Goal: Transaction & Acquisition: Purchase product/service

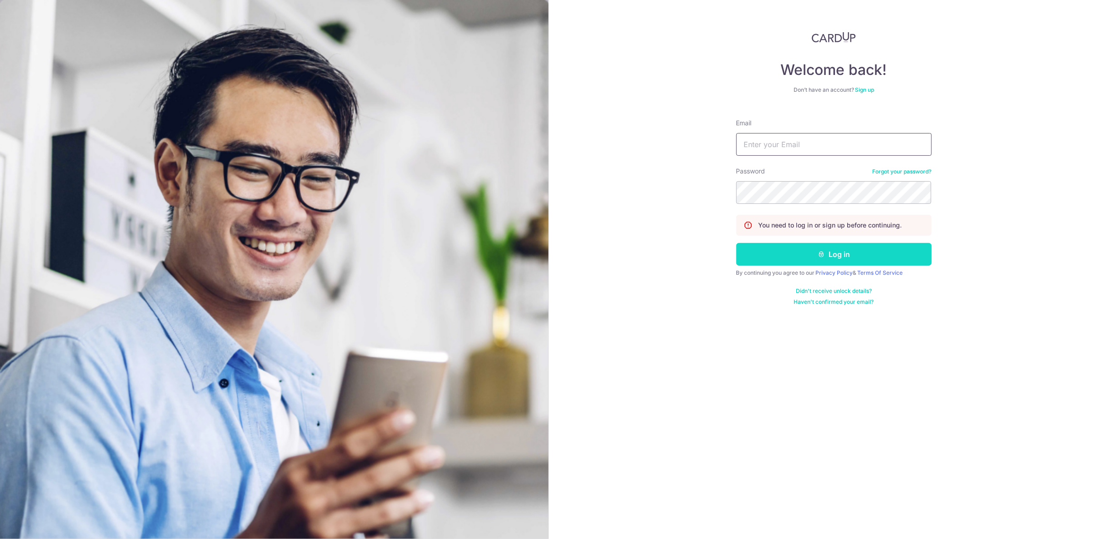
type input "joshua.aaron.goh@gmail.com"
click at [920, 257] on button "Log in" at bounding box center [833, 254] width 195 height 23
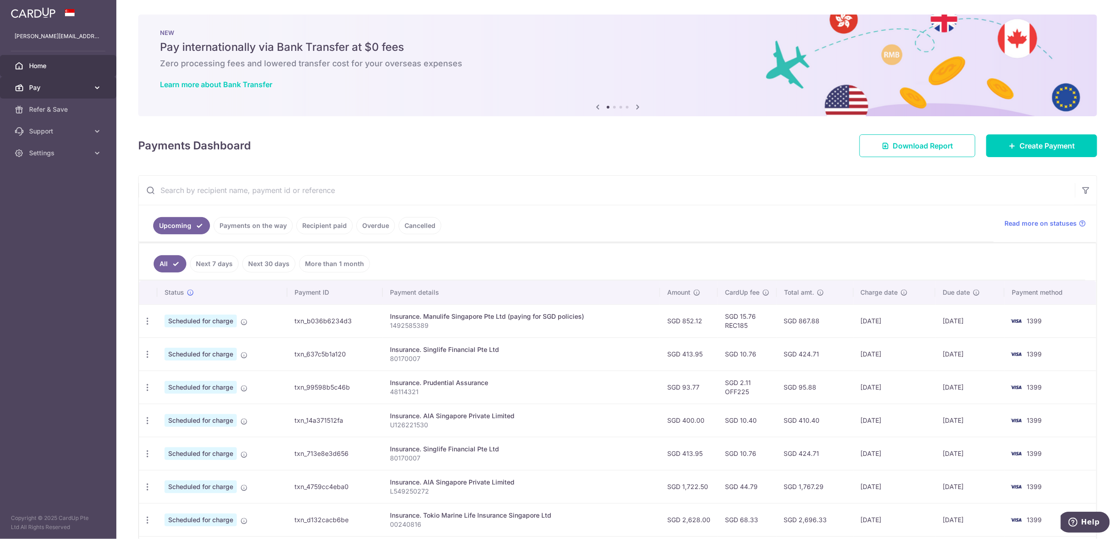
click at [90, 92] on link "Pay" at bounding box center [58, 88] width 116 height 22
click at [84, 115] on link "Payments" at bounding box center [58, 110] width 116 height 22
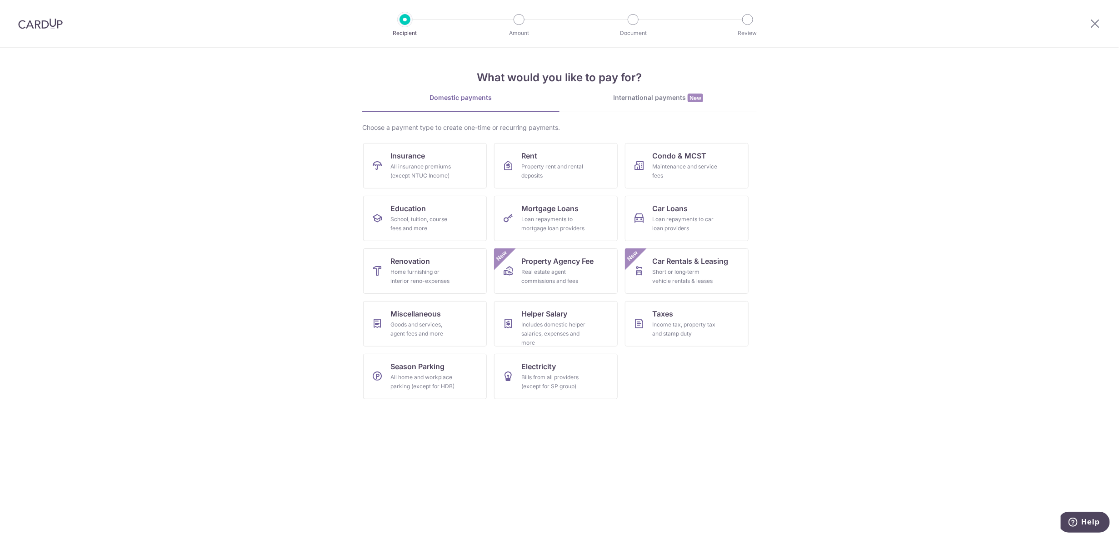
click at [678, 99] on div "International payments New" at bounding box center [657, 98] width 197 height 10
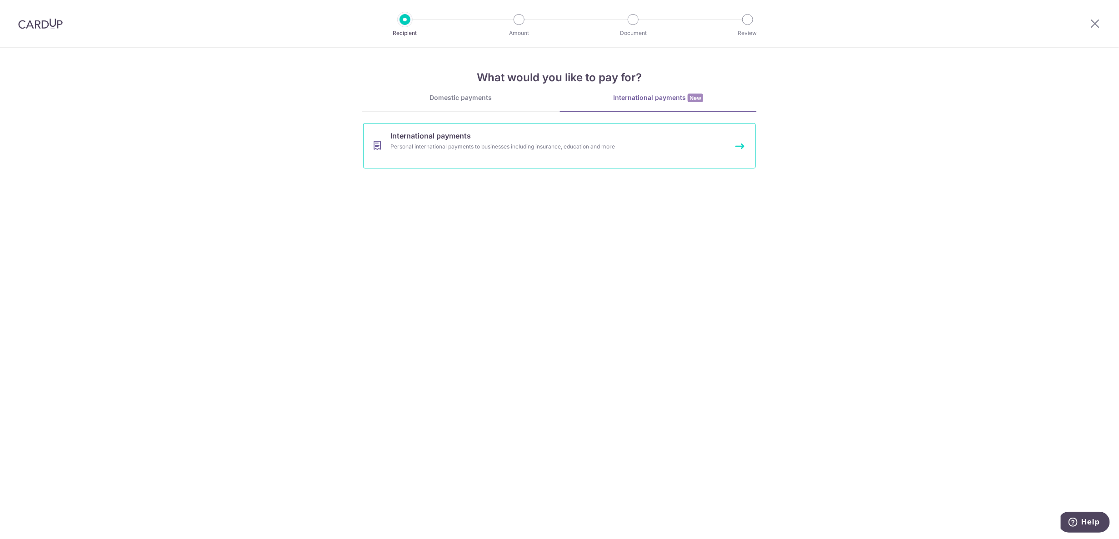
click at [543, 159] on link "International payments Personal international payments to businesses including …" at bounding box center [559, 145] width 393 height 45
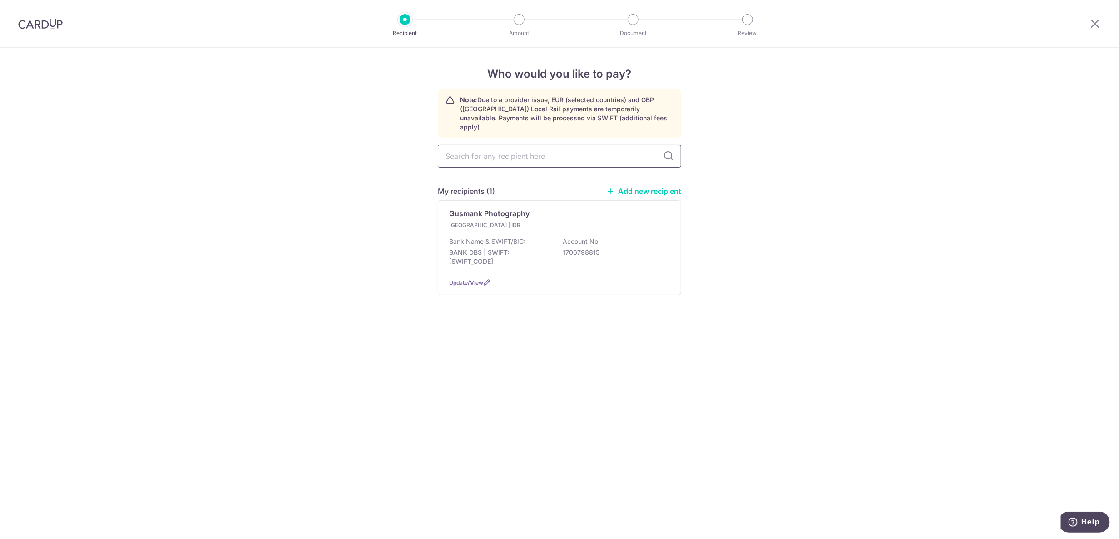
click at [552, 145] on input "text" at bounding box center [560, 156] width 244 height 23
click at [863, 194] on div "Who would you like to pay? Note: Due to a provider issue, EUR (selected countri…" at bounding box center [559, 294] width 1119 height 492
click at [598, 155] on input "text" at bounding box center [560, 156] width 244 height 23
click at [673, 187] on link "Add new recipient" at bounding box center [643, 191] width 75 height 9
select select
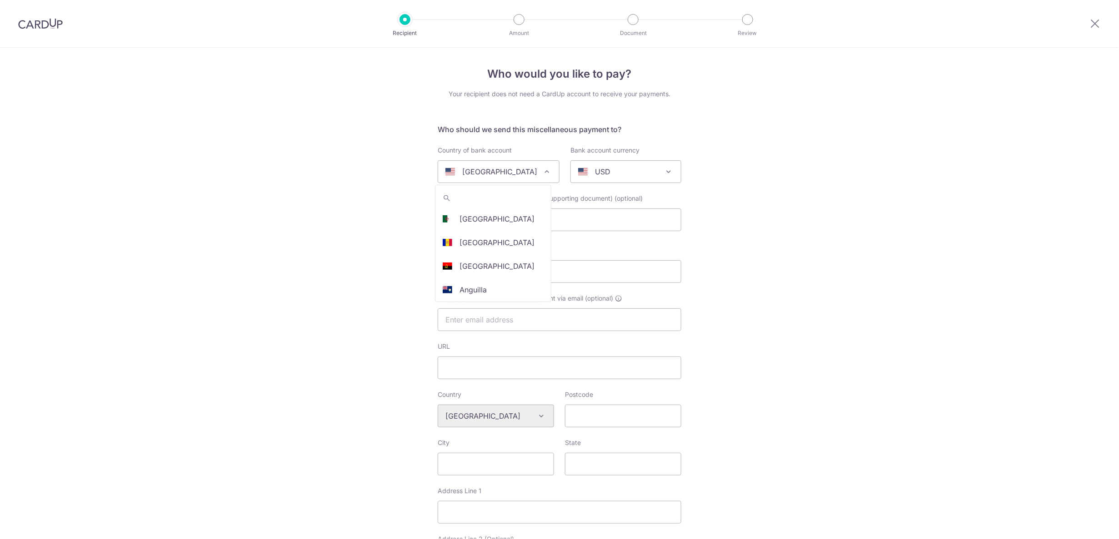
click at [541, 174] on span at bounding box center [546, 171] width 11 height 11
type input "au"
select select "13"
select select "Australia"
select select
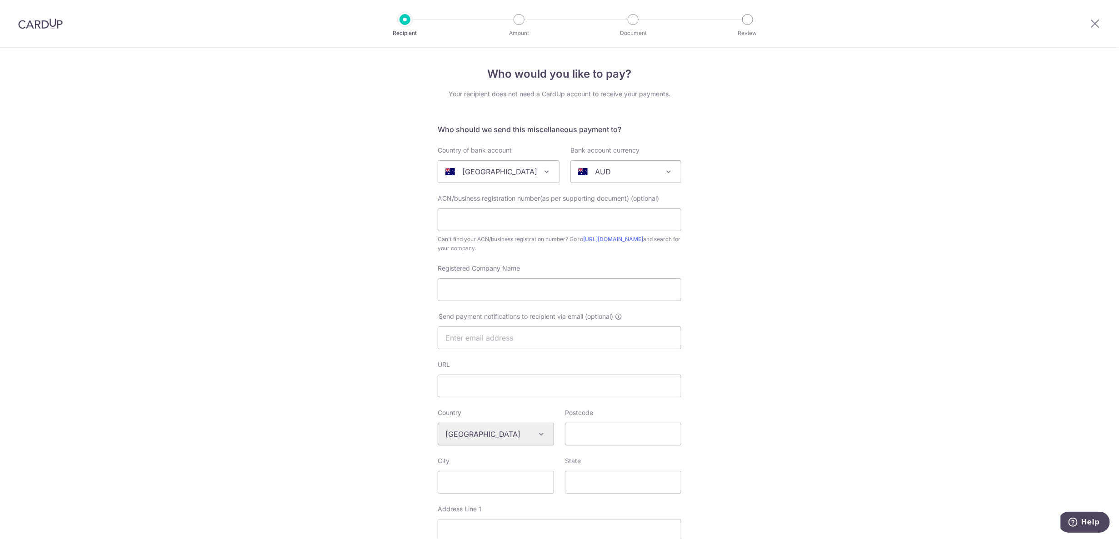
click at [394, 294] on div "Who would you like to pay? Your recipient does not need a CardUp account to rec…" at bounding box center [559, 438] width 1119 height 781
